Goal: Task Accomplishment & Management: Use online tool/utility

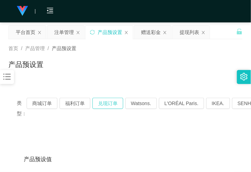
click at [111, 102] on button "兑现订单" at bounding box center [107, 103] width 31 height 11
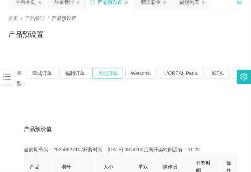
scroll to position [88, 0]
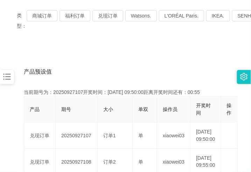
click at [109, 15] on button "兑现订单" at bounding box center [107, 15] width 31 height 11
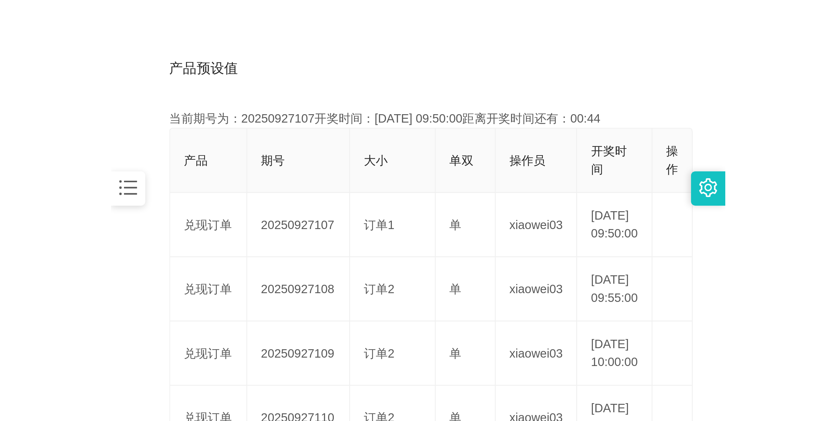
scroll to position [175, 0]
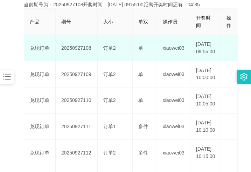
click at [86, 52] on td "20250927108" at bounding box center [77, 48] width 42 height 26
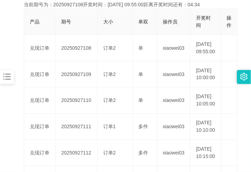
copy td "20250927108"
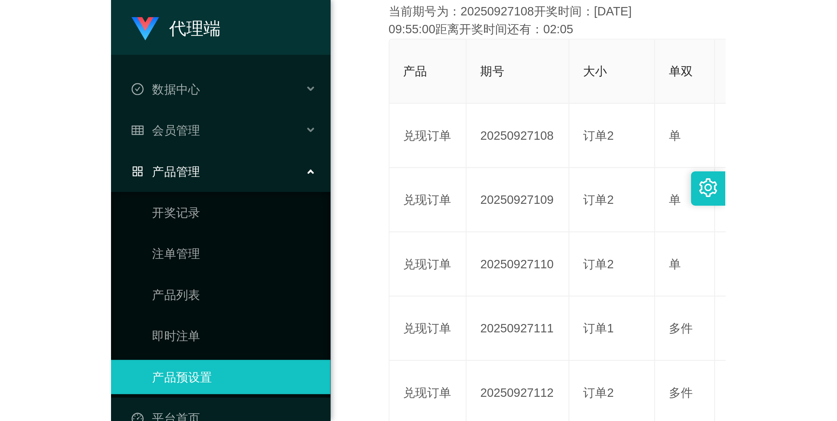
scroll to position [25, 0]
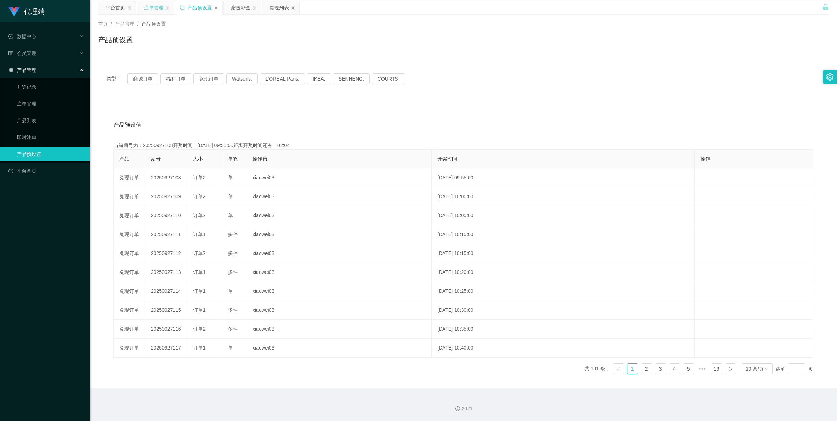
click at [158, 10] on div "注单管理" at bounding box center [154, 7] width 20 height 13
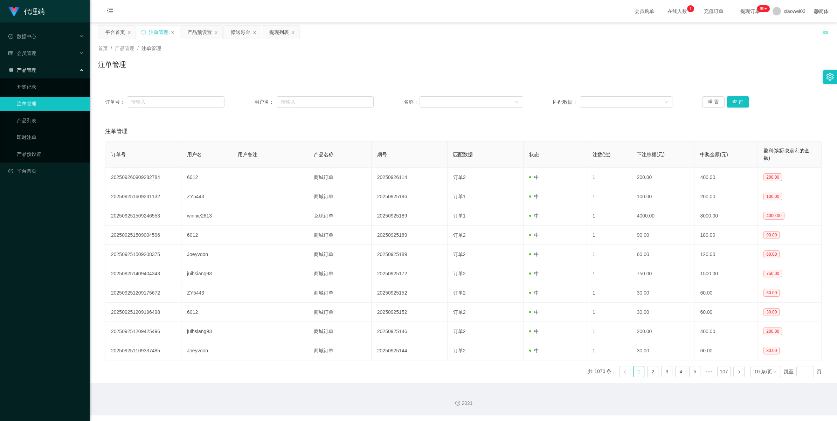
click at [251, 95] on div "订单号： 用户名： 名称： 匹配数据： 重 置 查 询" at bounding box center [463, 101] width 731 height 25
click at [251, 99] on button "查 询" at bounding box center [738, 101] width 22 height 11
click at [251, 99] on div "重 置 查 询" at bounding box center [761, 101] width 119 height 11
click at [251, 100] on div "重 置 查 询" at bounding box center [761, 101] width 119 height 11
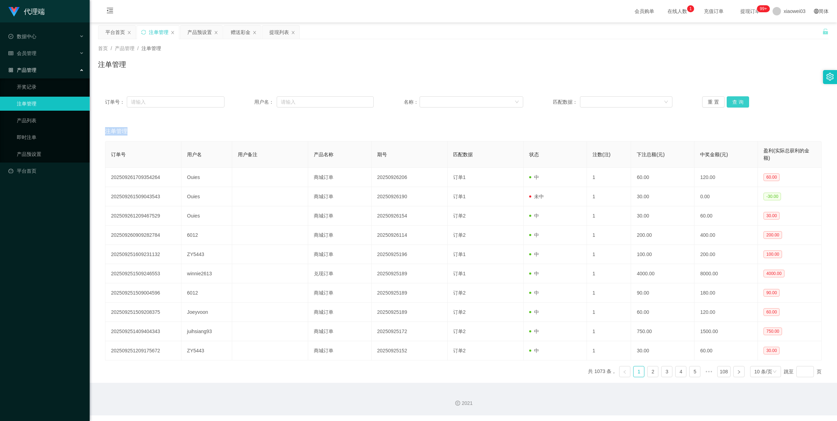
click at [251, 100] on button "查 询" at bounding box center [738, 101] width 22 height 11
click at [251, 100] on div "重 置 查 询" at bounding box center [761, 101] width 119 height 11
click at [251, 100] on button "查 询" at bounding box center [738, 101] width 22 height 11
click at [251, 101] on button "查 询" at bounding box center [738, 101] width 22 height 11
click at [251, 101] on div "重 置 查 询" at bounding box center [761, 101] width 119 height 11
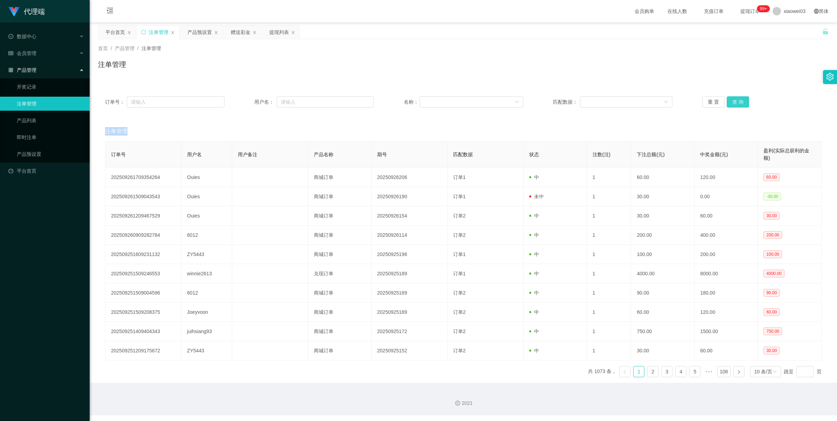
click at [251, 102] on button "查 询" at bounding box center [738, 101] width 22 height 11
click at [209, 35] on div "产品预设置" at bounding box center [199, 32] width 25 height 13
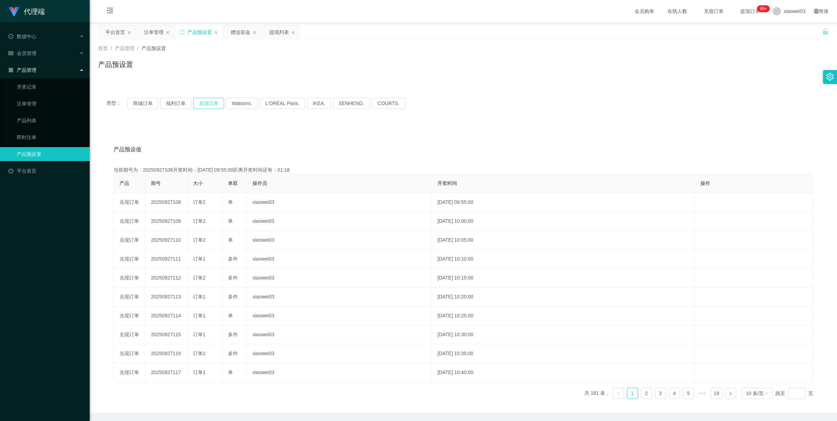
click at [211, 106] on button "兑现订单" at bounding box center [208, 103] width 31 height 11
click at [148, 30] on div "注单管理" at bounding box center [154, 32] width 20 height 13
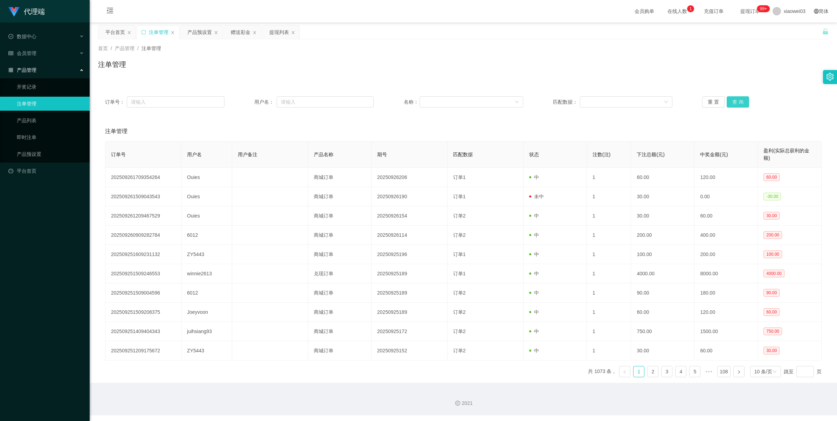
click at [251, 102] on button "查 询" at bounding box center [738, 101] width 22 height 11
click at [251, 98] on button "查 询" at bounding box center [738, 101] width 22 height 11
click at [204, 32] on div "产品预设置" at bounding box center [199, 32] width 25 height 13
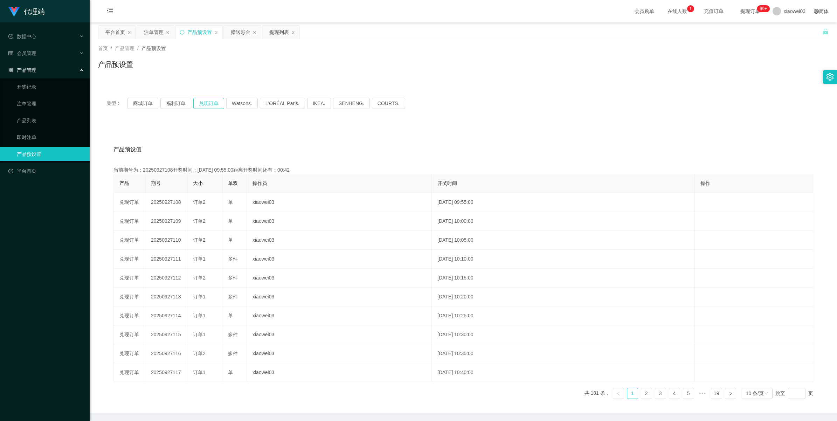
click at [200, 104] on button "兑现订单" at bounding box center [208, 103] width 31 height 11
click at [150, 31] on div "注单管理" at bounding box center [154, 32] width 20 height 13
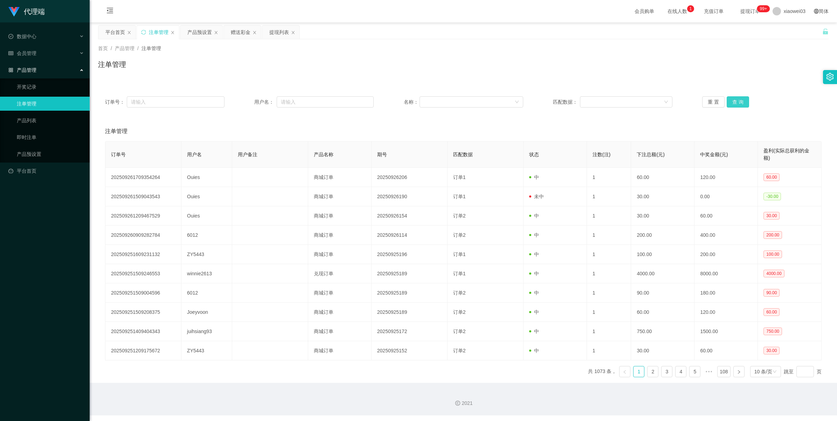
click at [251, 102] on button "查 询" at bounding box center [738, 101] width 22 height 11
click at [251, 99] on button "查 询" at bounding box center [738, 101] width 22 height 11
click at [194, 27] on div "产品预设置" at bounding box center [199, 32] width 25 height 13
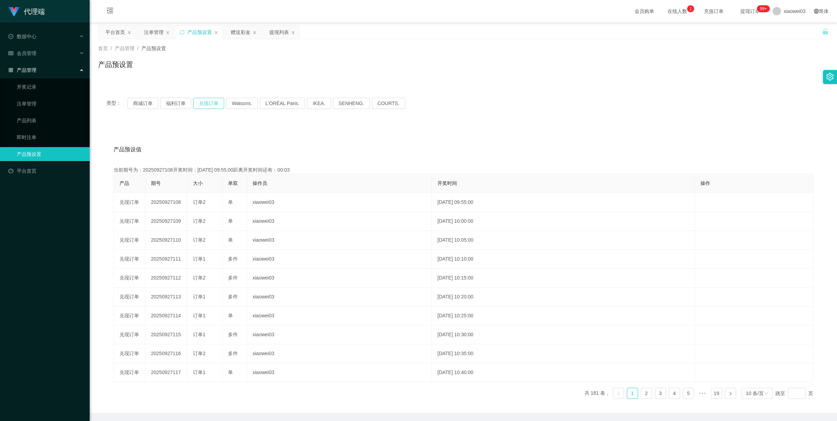
click at [195, 108] on button "兑现订单" at bounding box center [208, 103] width 31 height 11
click at [205, 104] on button "兑现订单" at bounding box center [208, 103] width 31 height 11
click at [156, 28] on div "注单管理" at bounding box center [154, 32] width 20 height 13
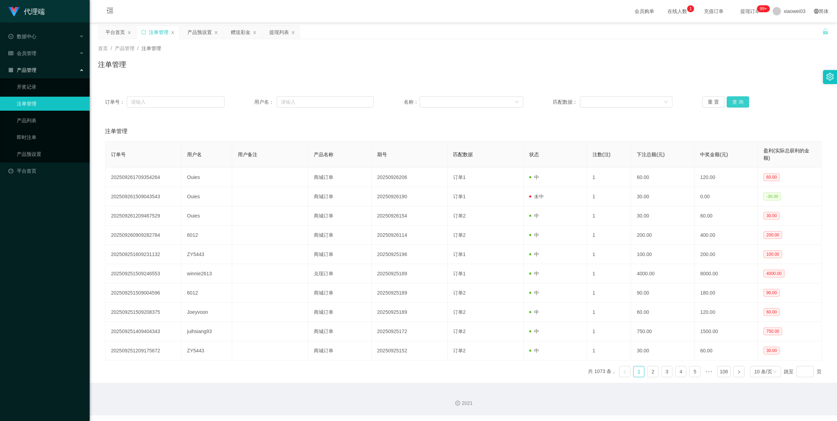
click at [251, 104] on button "查 询" at bounding box center [738, 101] width 22 height 11
click at [191, 33] on div "产品预设置" at bounding box center [199, 32] width 25 height 13
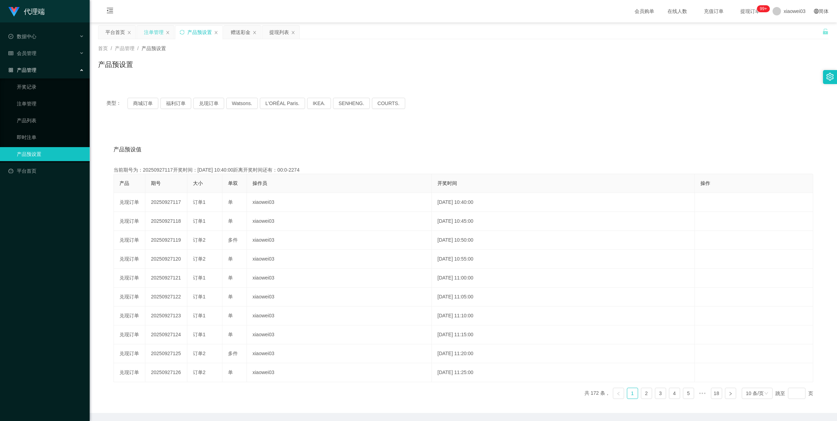
click at [151, 32] on div "注单管理" at bounding box center [154, 32] width 20 height 13
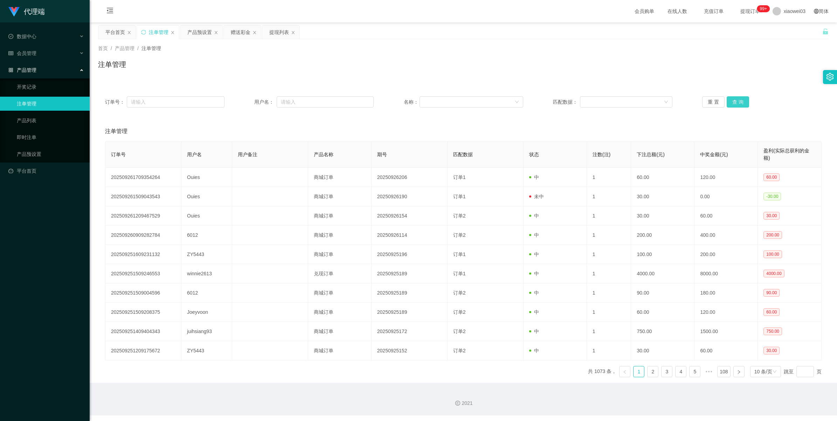
click at [251, 99] on button "查 询" at bounding box center [738, 101] width 22 height 11
click at [251, 99] on div "重 置 查 询" at bounding box center [761, 101] width 119 height 11
click at [251, 99] on button "查 询" at bounding box center [738, 101] width 22 height 11
click at [251, 96] on button "查 询" at bounding box center [738, 101] width 22 height 11
click at [251, 101] on button "查 询" at bounding box center [738, 101] width 22 height 11
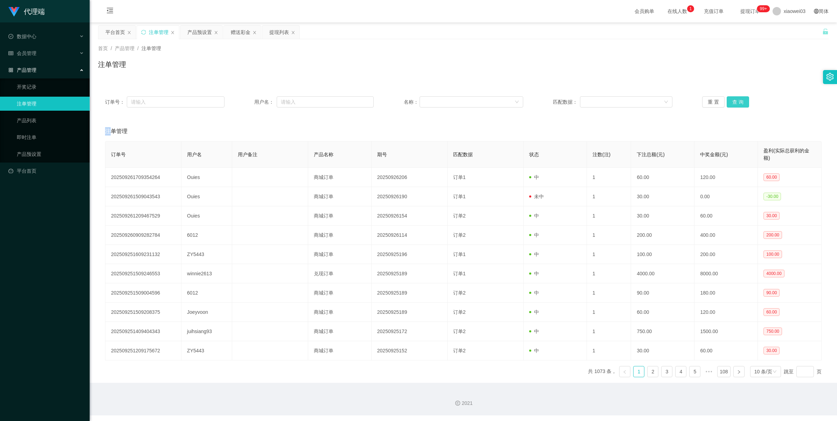
click at [251, 101] on button "查 询" at bounding box center [738, 101] width 22 height 11
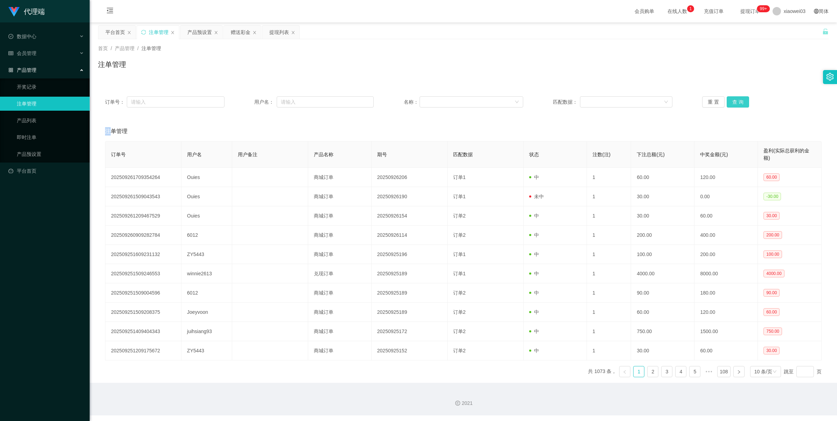
click at [251, 101] on button "查 询" at bounding box center [738, 101] width 22 height 11
click at [251, 99] on button "重 置" at bounding box center [713, 101] width 22 height 11
click at [251, 102] on button "查 询" at bounding box center [738, 101] width 22 height 11
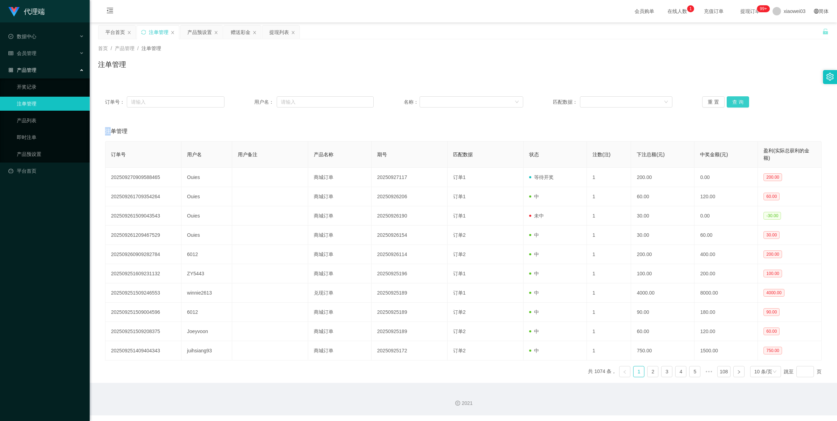
click at [251, 102] on button "查 询" at bounding box center [738, 101] width 22 height 11
click at [251, 102] on button "查 询" at bounding box center [742, 101] width 30 height 11
click at [251, 104] on button "查 询" at bounding box center [738, 101] width 22 height 11
click at [251, 103] on button "查 询" at bounding box center [742, 101] width 30 height 11
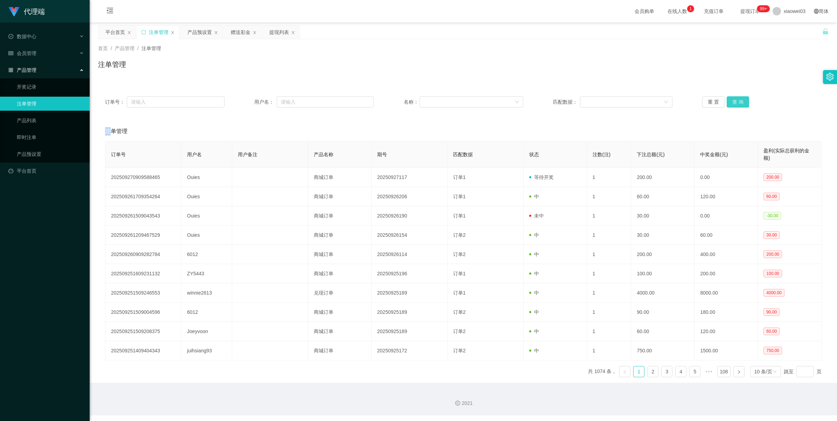
click at [251, 103] on button "查 询" at bounding box center [738, 101] width 22 height 11
click at [251, 102] on button "查 询" at bounding box center [738, 101] width 22 height 11
click at [196, 30] on div "产品预设置" at bounding box center [199, 32] width 25 height 13
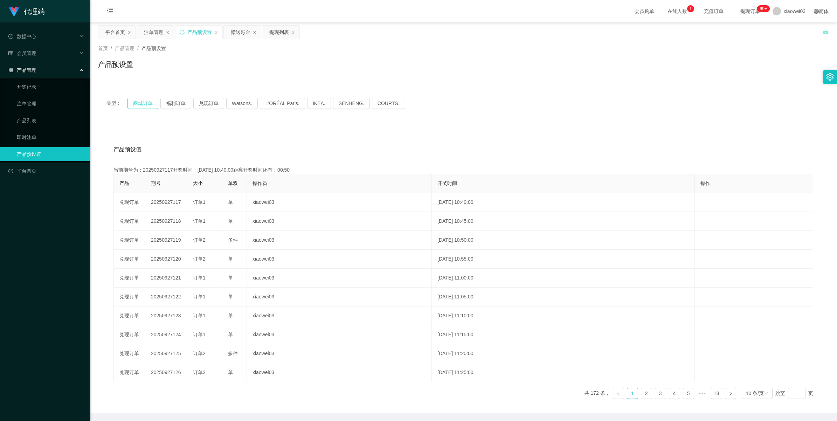
click at [152, 104] on button "商城订单" at bounding box center [143, 103] width 31 height 11
click at [144, 32] on div "注单管理" at bounding box center [155, 32] width 37 height 13
click at [152, 34] on div "注单管理" at bounding box center [154, 32] width 20 height 13
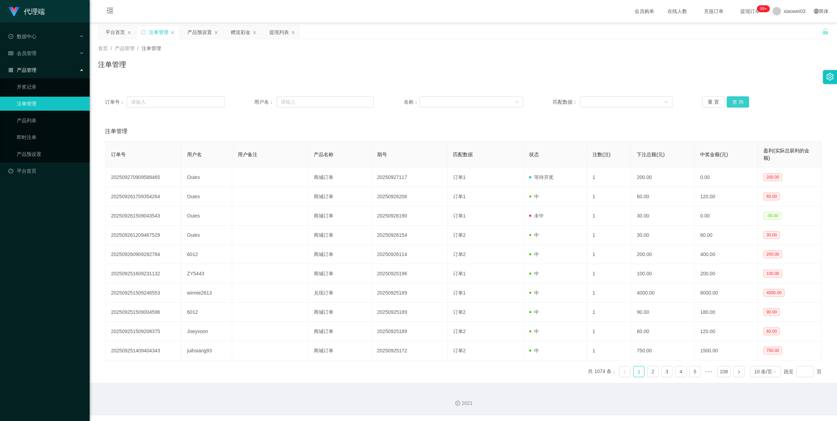
click at [251, 102] on button "查 询" at bounding box center [738, 101] width 22 height 11
click at [251, 101] on button "查 询" at bounding box center [738, 101] width 22 height 11
click at [251, 103] on button "查 询" at bounding box center [738, 101] width 22 height 11
